Goal: Navigation & Orientation: Find specific page/section

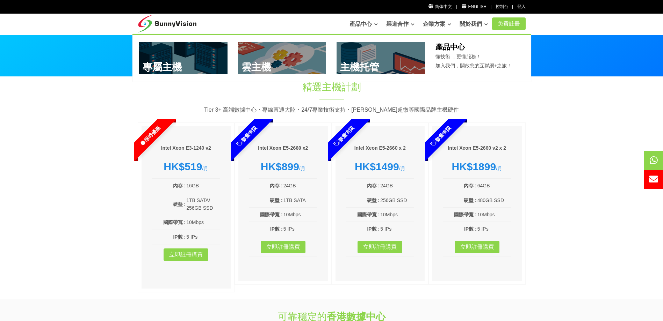
click at [369, 21] on link "產品中心" at bounding box center [363, 24] width 28 height 14
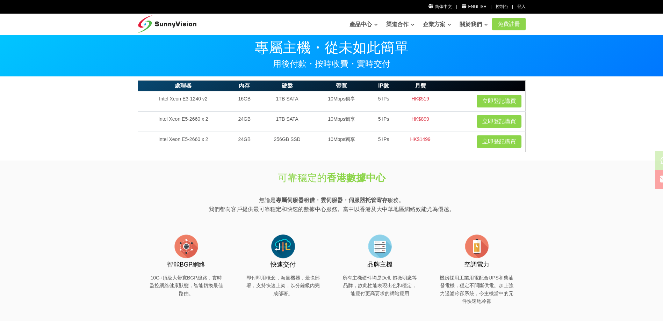
click at [374, 23] on ul "產品中心 專屬主機 雲主機 主機托管 產品中心 懂技術 ，更懂服務！ 加入我們，開啟您的互聯網+之旅！" at bounding box center [418, 24] width 147 height 14
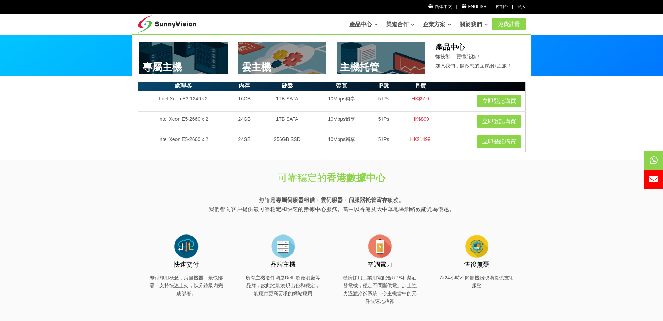
click at [374, 23] on icon at bounding box center [375, 25] width 3 height 4
click at [371, 66] on link at bounding box center [380, 58] width 88 height 32
